Goal: Transaction & Acquisition: Purchase product/service

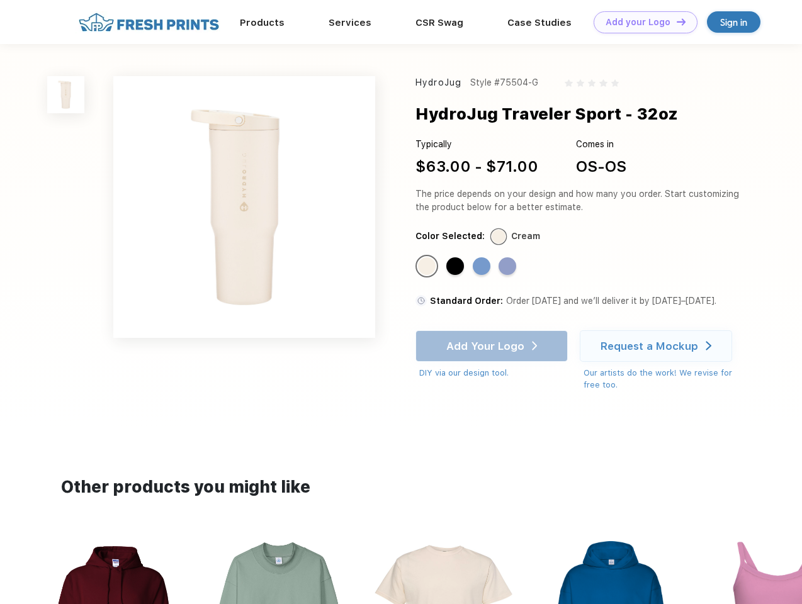
click at [641, 22] on link "Add your Logo Design Tool" at bounding box center [646, 22] width 104 height 22
click at [0, 0] on div "Design Tool" at bounding box center [0, 0] width 0 height 0
click at [675, 21] on link "Add your Logo Design Tool" at bounding box center [646, 22] width 104 height 22
click at [66, 94] on img at bounding box center [65, 94] width 37 height 37
click at [428, 267] on div "Standard Color" at bounding box center [427, 266] width 18 height 18
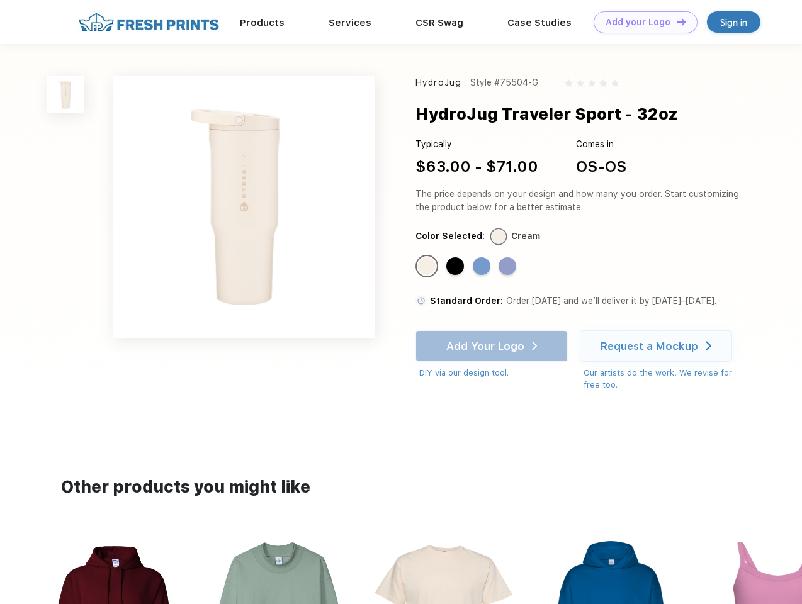
click at [456, 267] on div "Standard Color" at bounding box center [455, 266] width 18 height 18
click at [483, 267] on div "Standard Color" at bounding box center [482, 266] width 18 height 18
click at [509, 267] on div "Standard Color" at bounding box center [508, 266] width 18 height 18
click at [493, 346] on div "Add Your Logo DIY via our design tool. Ah shoot! This product isn't up in our d…" at bounding box center [491, 354] width 152 height 49
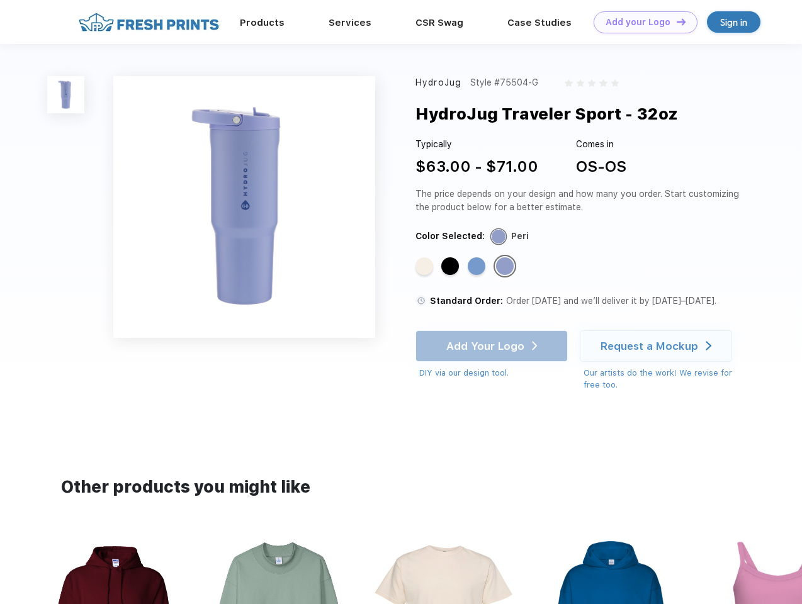
click at [658, 346] on div "Request a Mockup" at bounding box center [650, 346] width 98 height 13
